Goal: Information Seeking & Learning: Learn about a topic

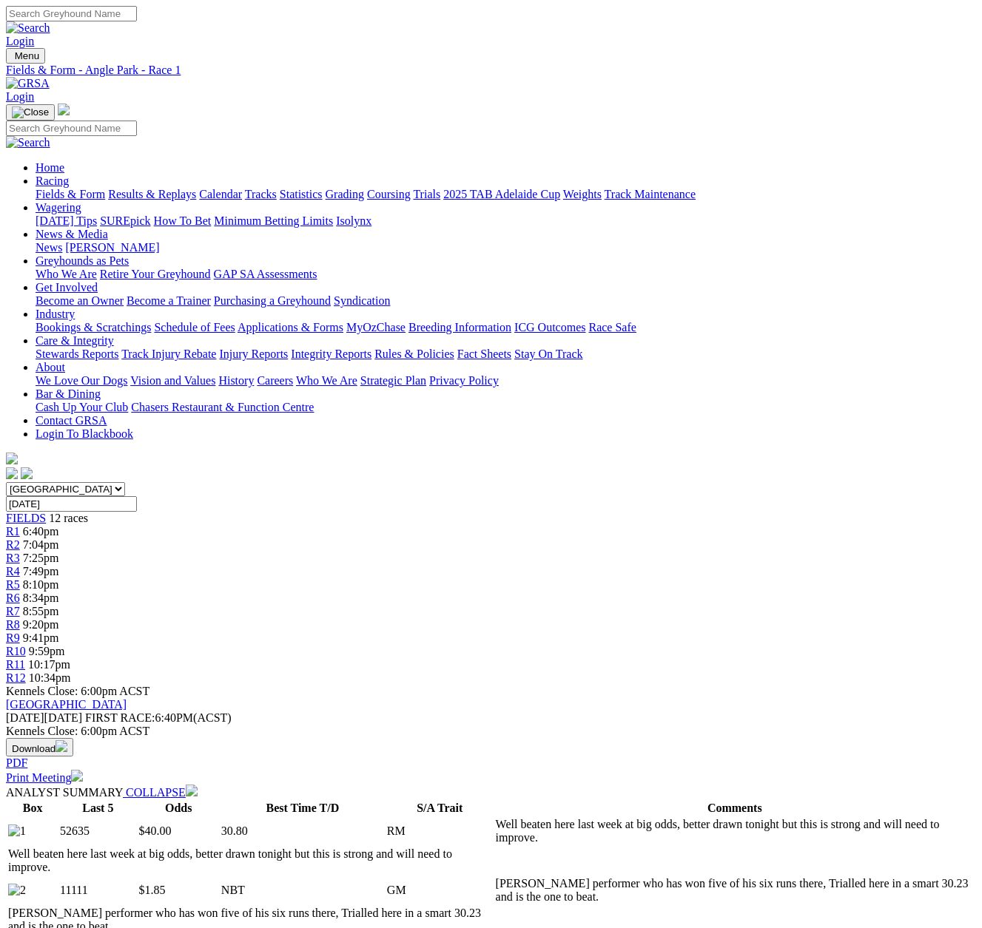
click at [25, 658] on span "R11" at bounding box center [15, 664] width 19 height 13
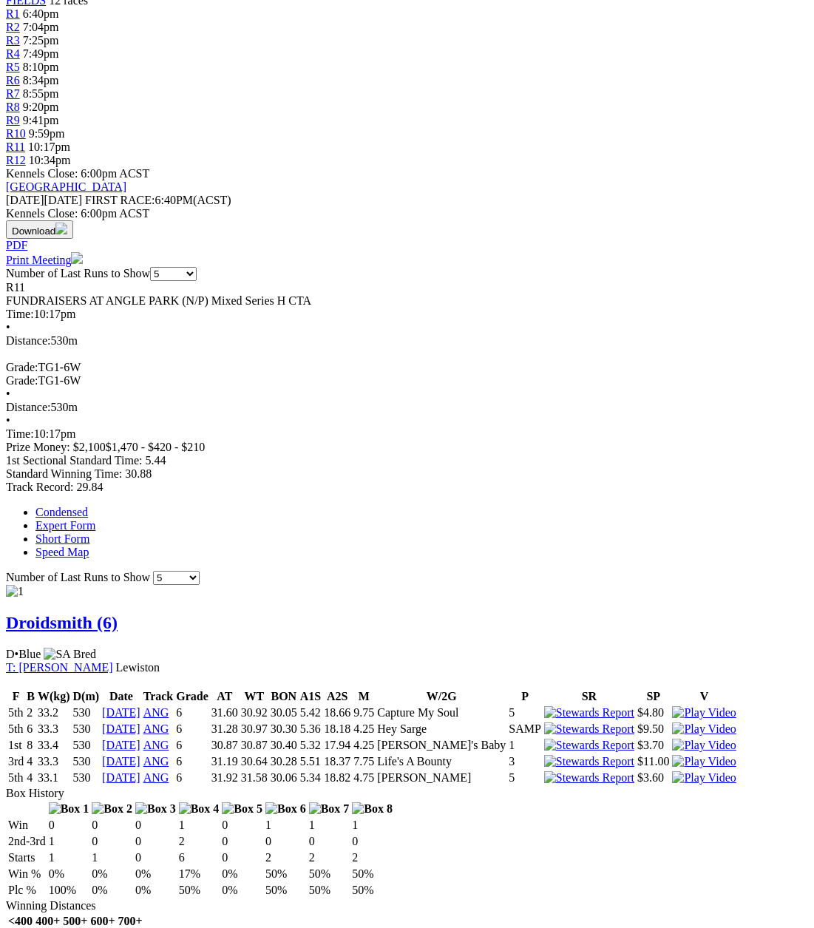
scroll to position [74, 0]
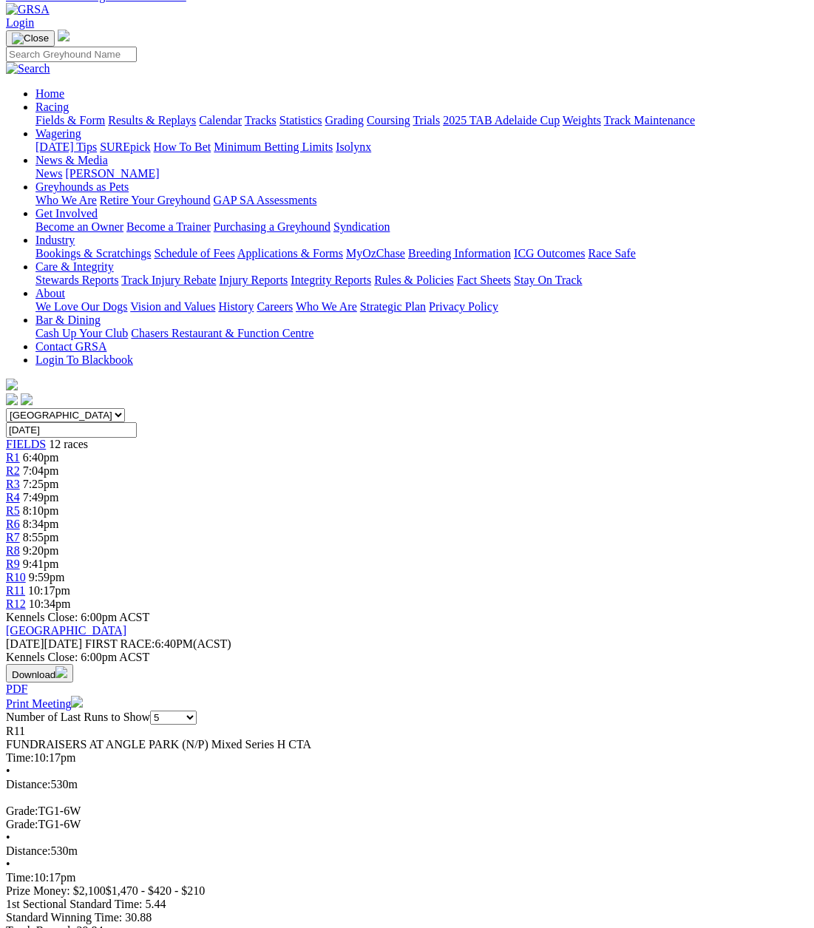
click at [26, 598] on span "R12" at bounding box center [16, 604] width 20 height 13
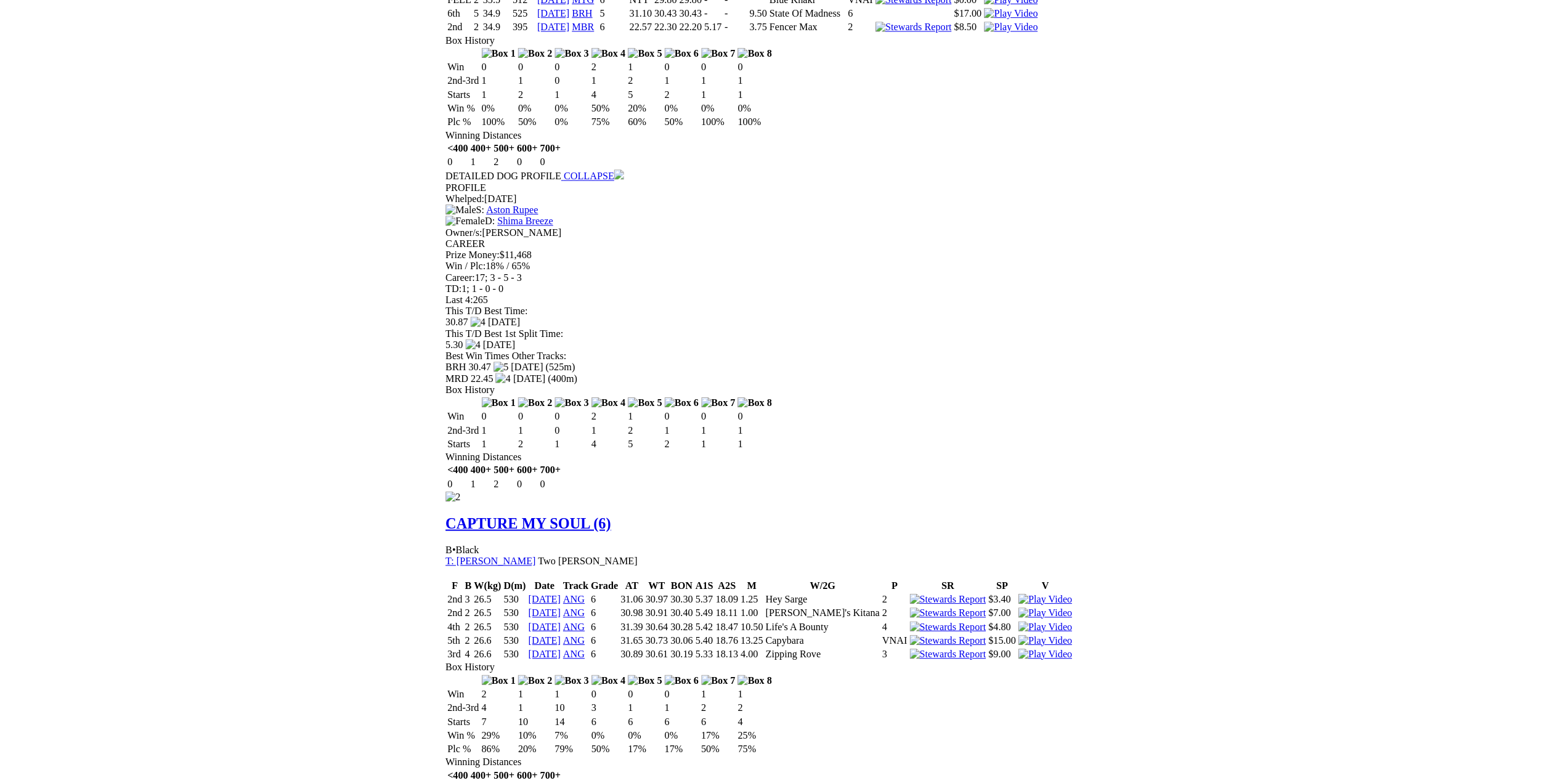
scroll to position [1110, 0]
